Goal: Check status

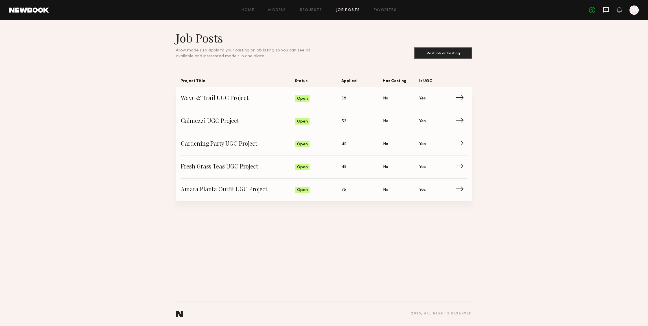
click at [606, 10] on icon at bounding box center [606, 10] width 6 height 6
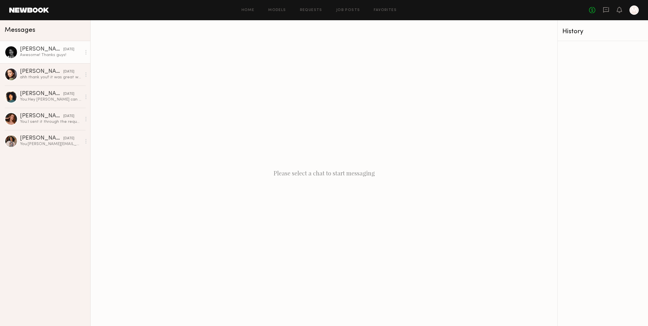
click at [46, 45] on link "[PERSON_NAME] [DATE] Awesome! Thanks guys!" at bounding box center [45, 52] width 90 height 22
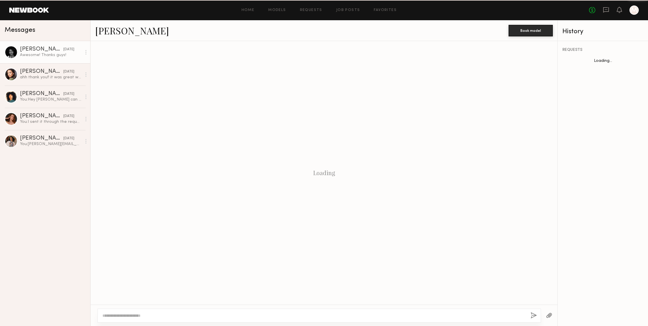
scroll to position [172, 0]
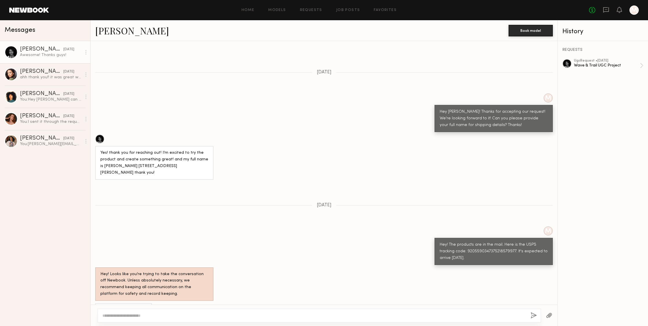
click at [481, 242] on div "Hey! The products are in the mail. Here is the USPS tracking code: 920559034737…" at bounding box center [494, 252] width 108 height 20
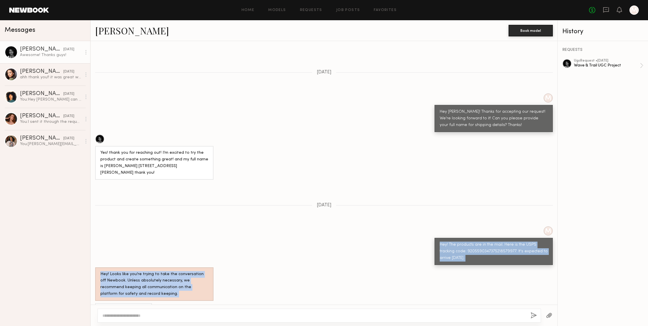
click at [481, 242] on div "Hey! The products are in the mail. Here is the USPS tracking code: 920559034737…" at bounding box center [494, 252] width 108 height 20
click at [483, 242] on div "Hey! The products are in the mail. Here is the USPS tracking code: 920559034737…" at bounding box center [494, 252] width 108 height 20
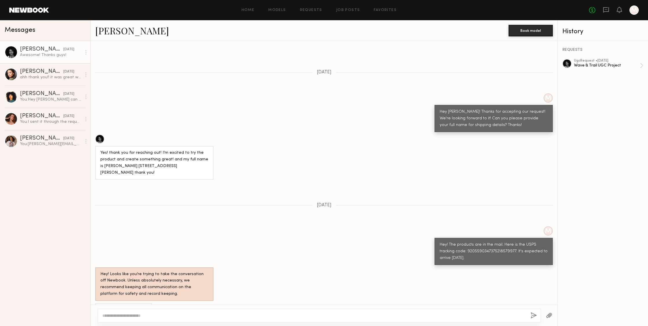
click at [491, 242] on div "Hey! The products are in the mail. Here is the USPS tracking code: 920559034737…" at bounding box center [494, 252] width 108 height 20
copy div "9205590347375218579977"
